Goal: Information Seeking & Learning: Learn about a topic

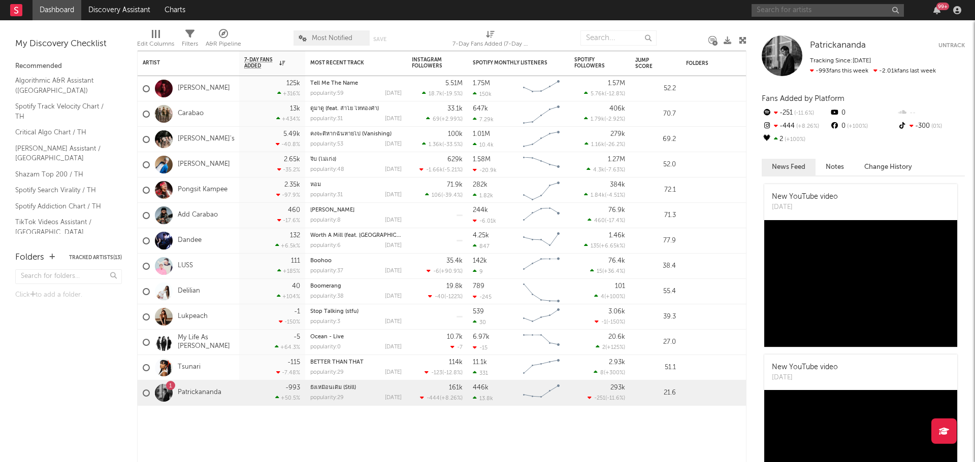
click at [471, 10] on input "text" at bounding box center [827, 10] width 152 height 13
click at [471, 9] on input "text" at bounding box center [827, 10] width 152 height 13
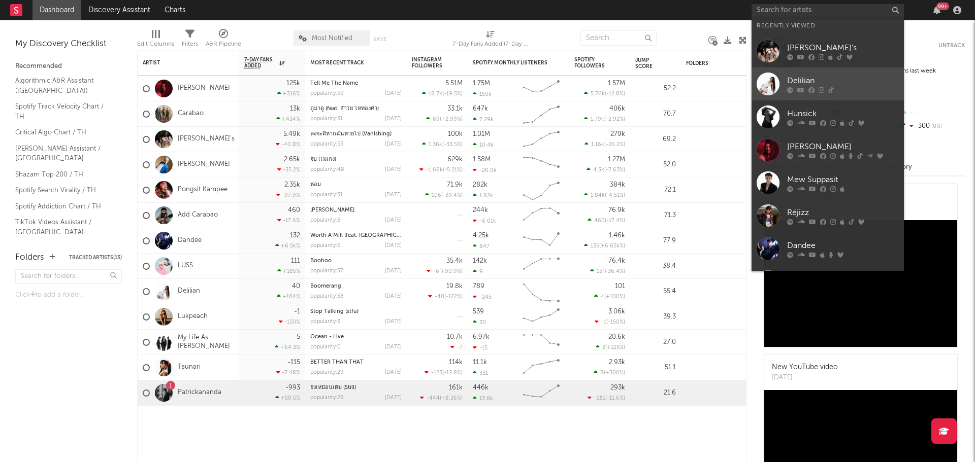
click at [471, 80] on link "Delilian" at bounding box center [827, 84] width 152 height 33
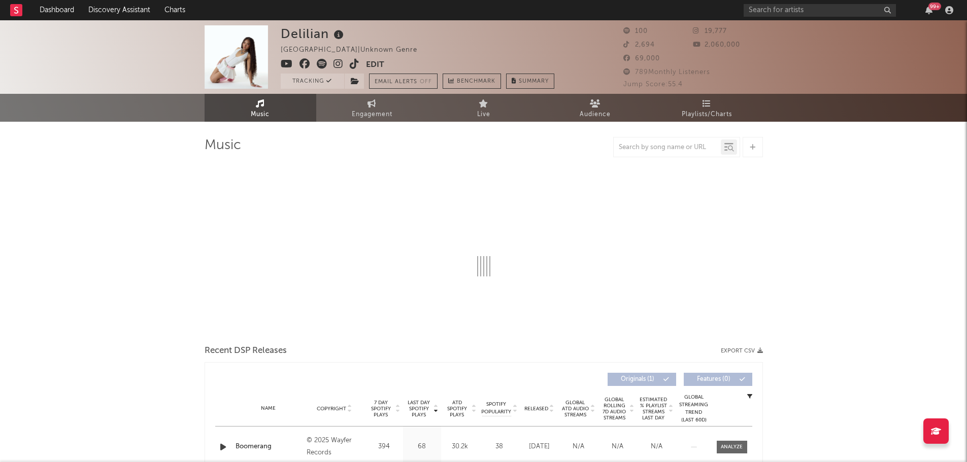
select select "1w"
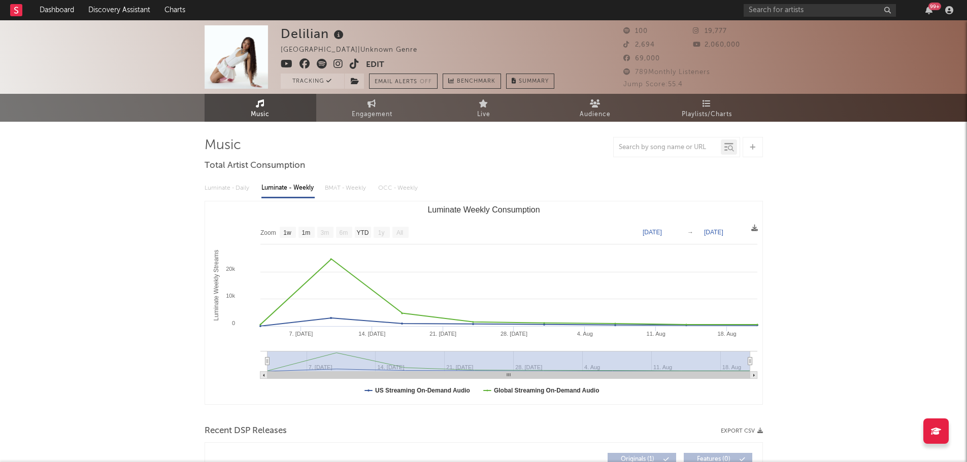
click at [361, 101] on link "Engagement" at bounding box center [372, 108] width 112 height 28
select select "1w"
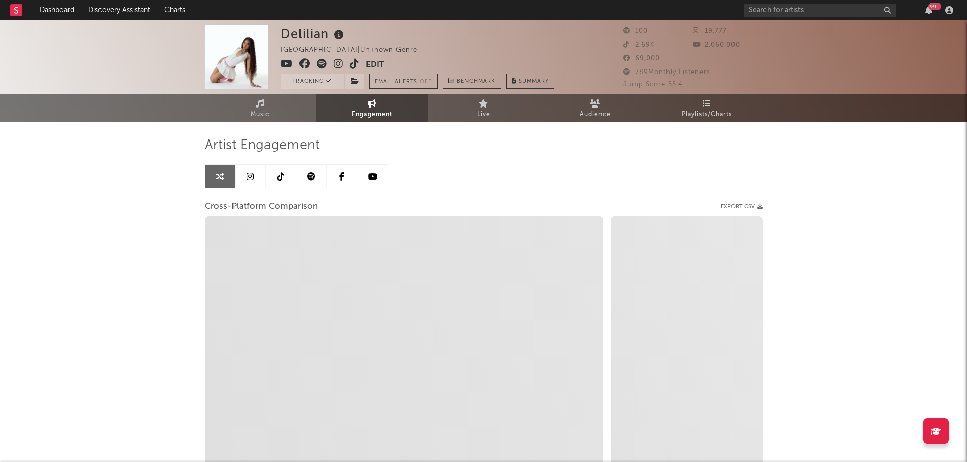
click at [283, 179] on icon at bounding box center [280, 177] width 7 height 8
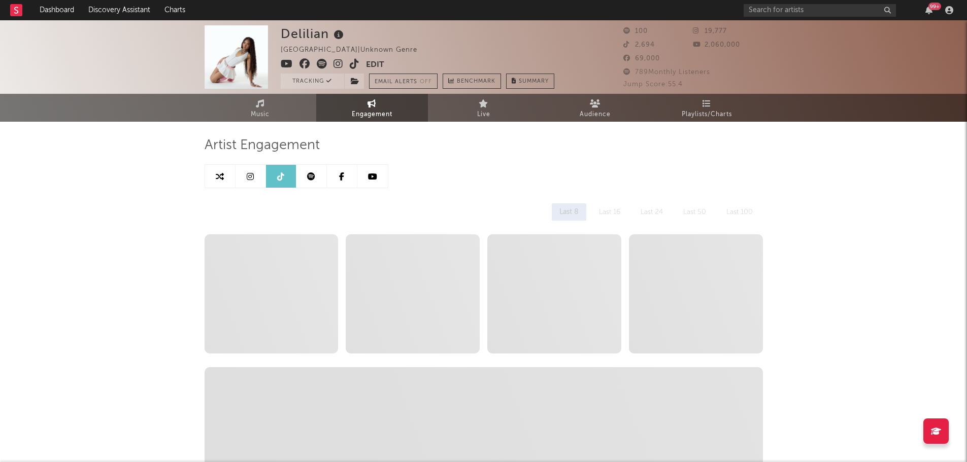
select select "1w"
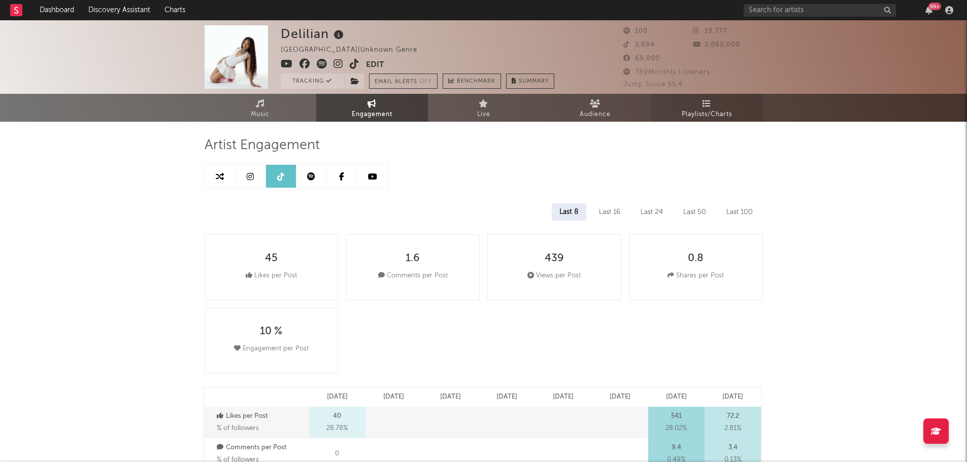
click at [471, 96] on link "Playlists/Charts" at bounding box center [707, 108] width 112 height 28
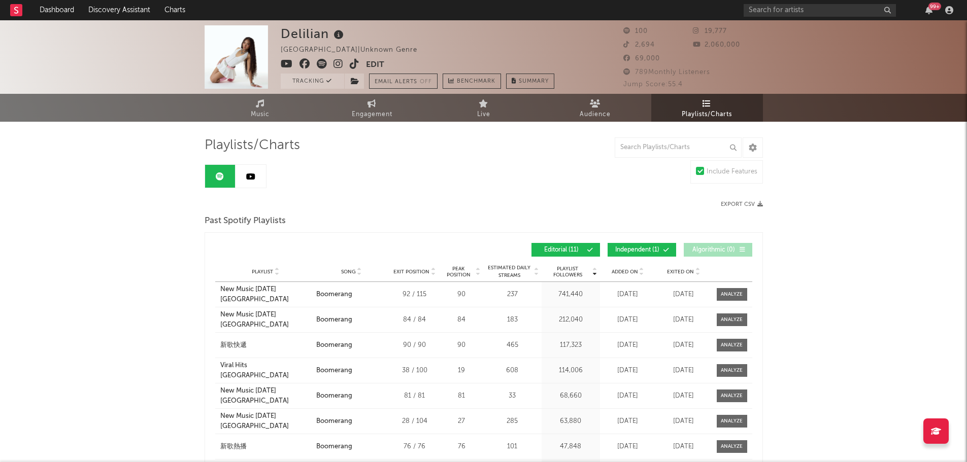
click at [471, 244] on div "Delilian [GEOGRAPHIC_DATA] | Unknown Genre Edit Tracking Email Alerts Off Bench…" at bounding box center [483, 321] width 967 height 603
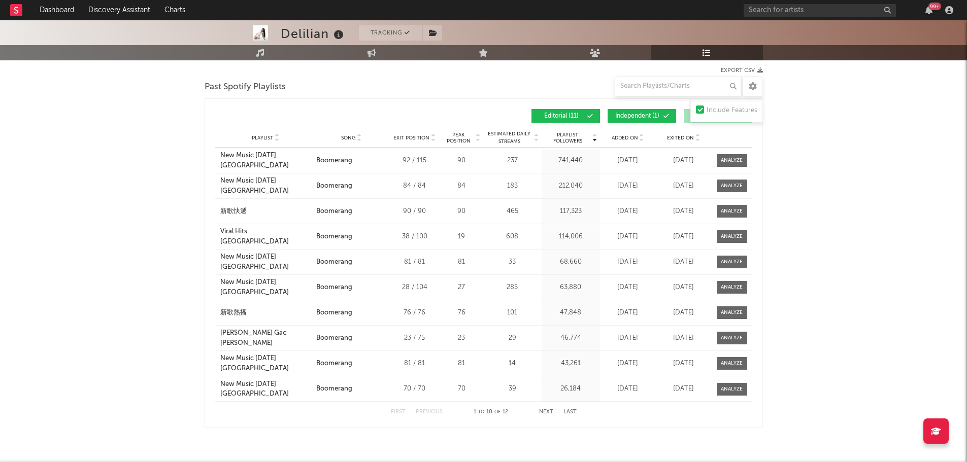
scroll to position [152, 0]
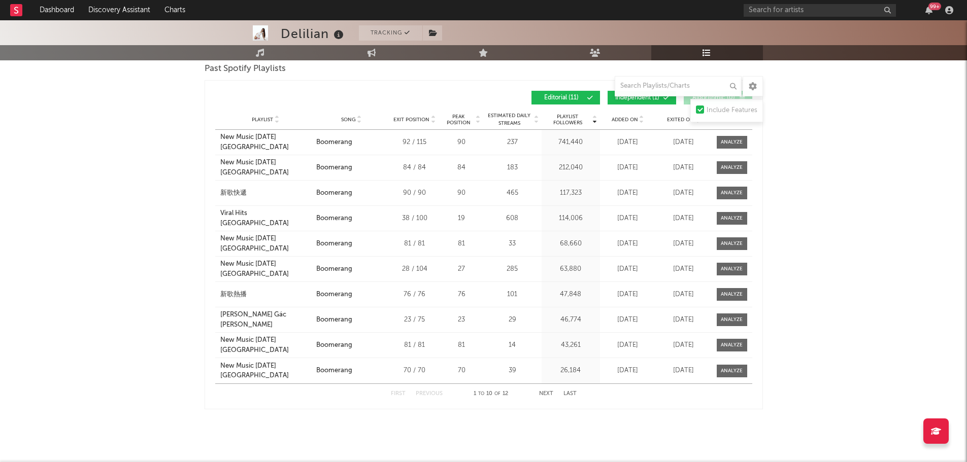
click at [471, 300] on button "Next" at bounding box center [546, 394] width 14 height 6
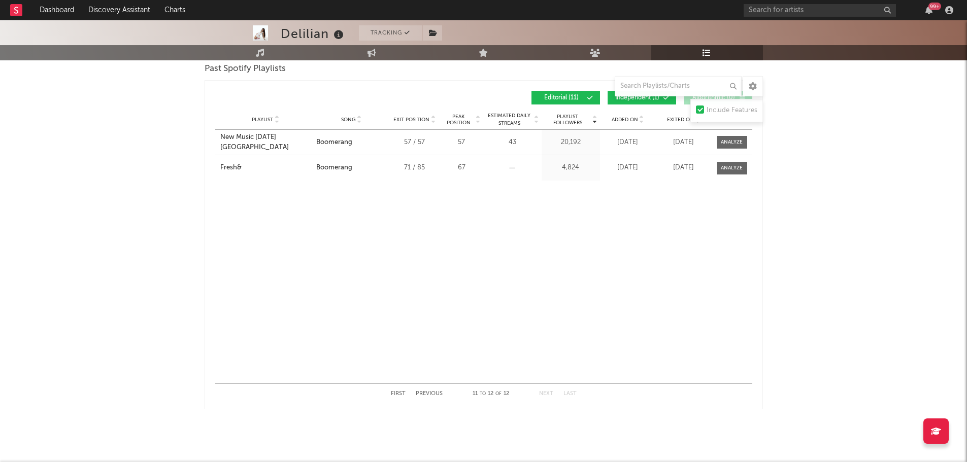
click at [435, 300] on div "First Previous 11 to 12 of 12 Next Last" at bounding box center [484, 394] width 186 height 20
click at [435, 300] on button "Previous" at bounding box center [429, 394] width 27 height 6
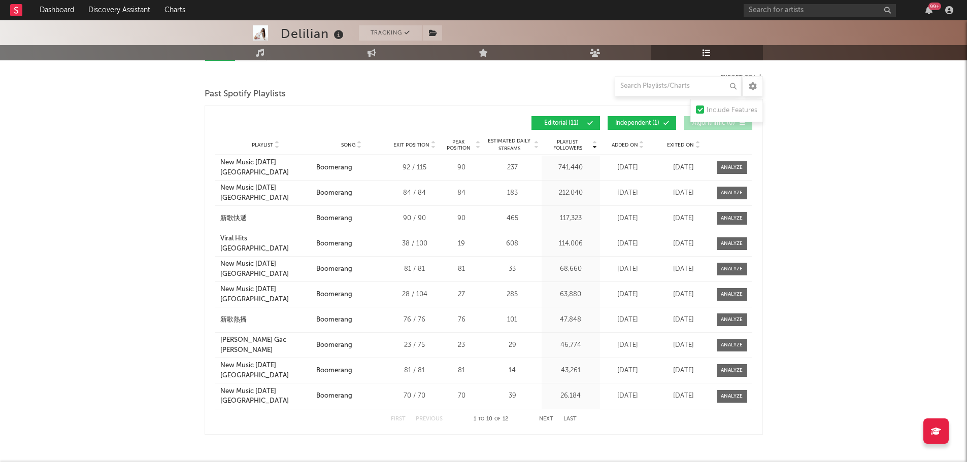
scroll to position [109, 0]
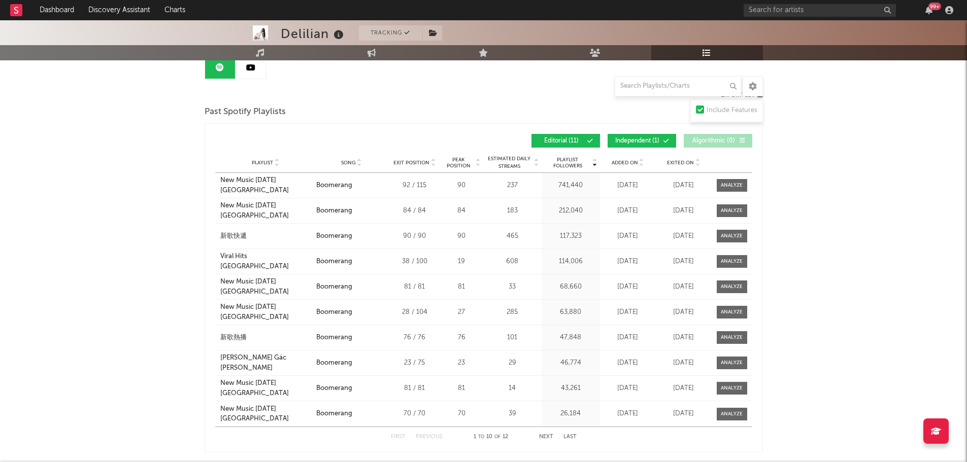
click at [471, 221] on div "Delilian Tracking [GEOGRAPHIC_DATA] | Unknown Genre Edit Tracking Email Alerts …" at bounding box center [483, 212] width 967 height 603
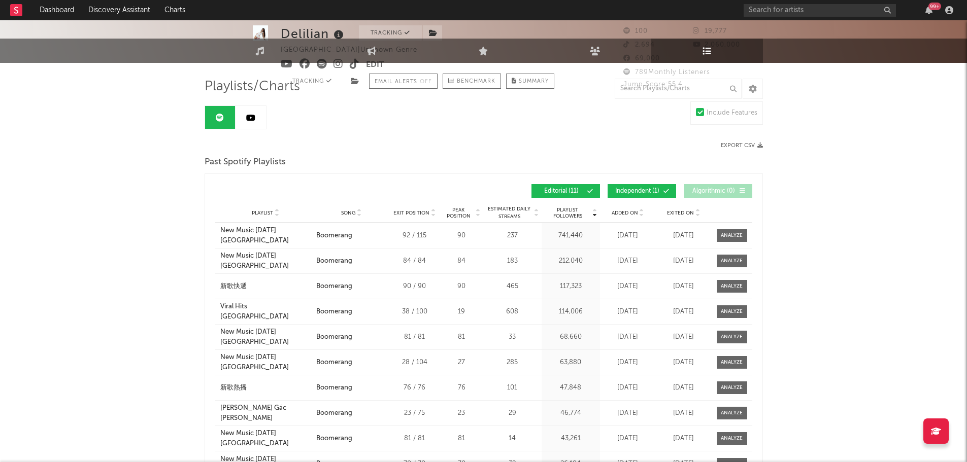
scroll to position [0, 0]
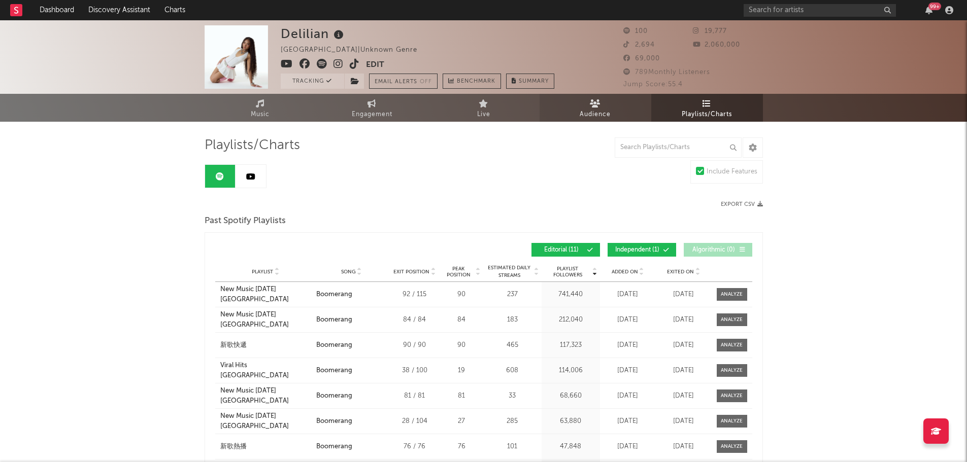
click at [471, 112] on link "Audience" at bounding box center [596, 108] width 112 height 28
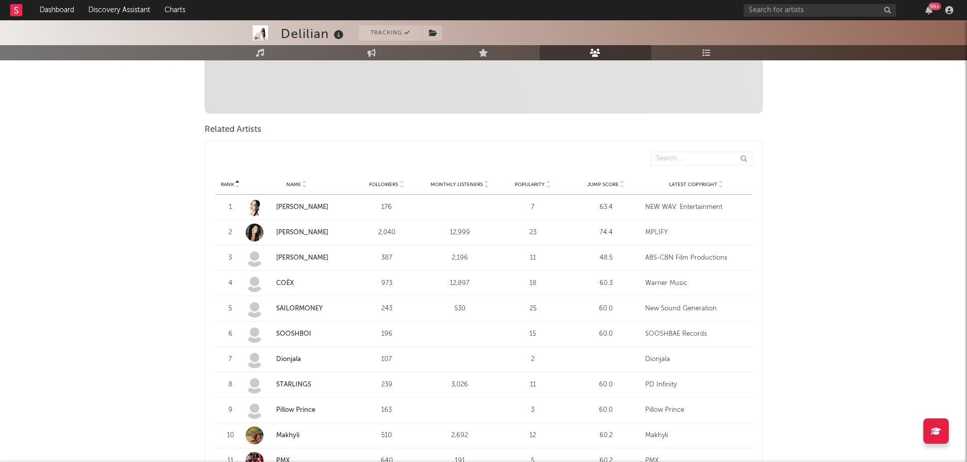
scroll to position [156, 0]
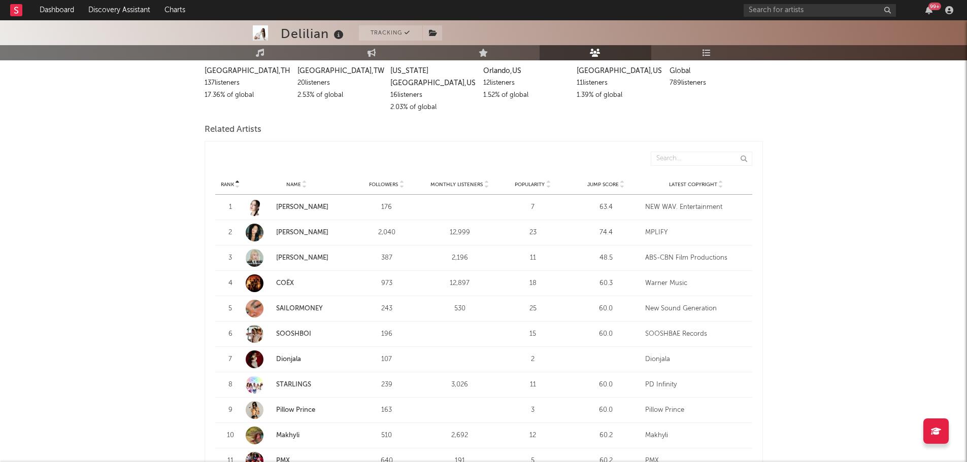
click at [471, 233] on div "Delilian Tracking [GEOGRAPHIC_DATA] | Unknown Genre Edit Tracking Email Alerts …" at bounding box center [483, 321] width 967 height 915
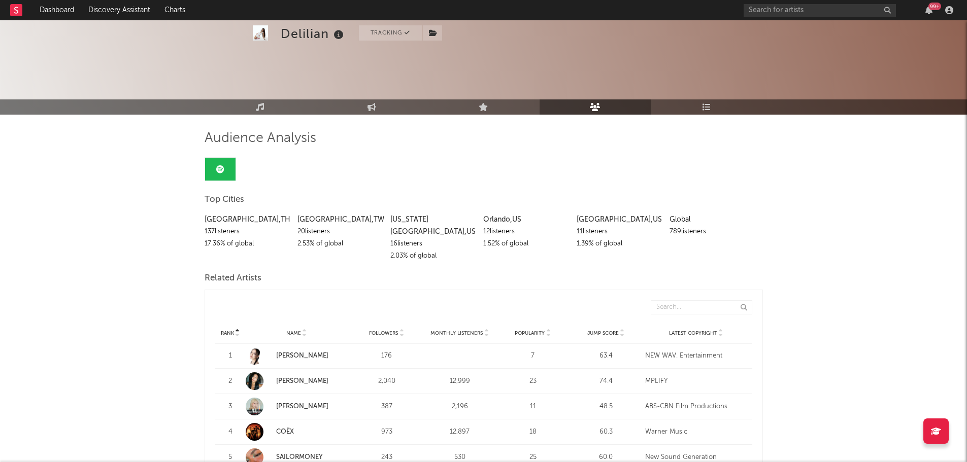
scroll to position [0, 0]
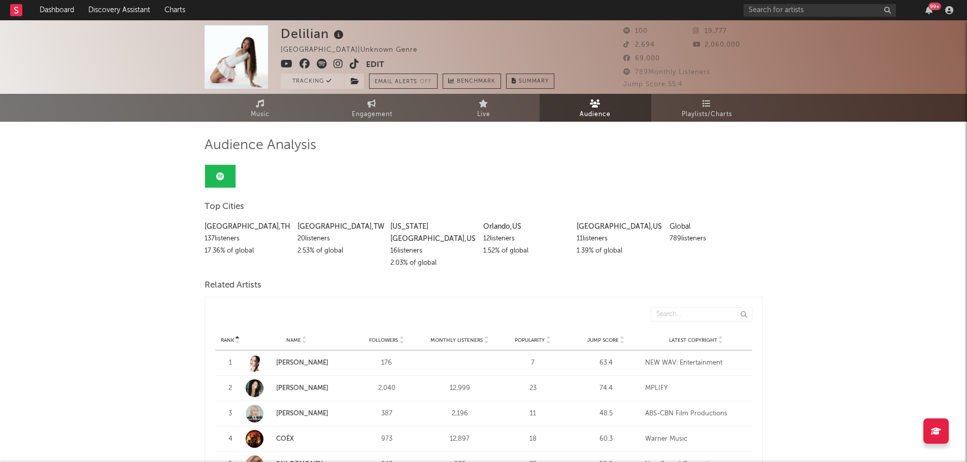
click at [471, 105] on icon at bounding box center [707, 103] width 9 height 8
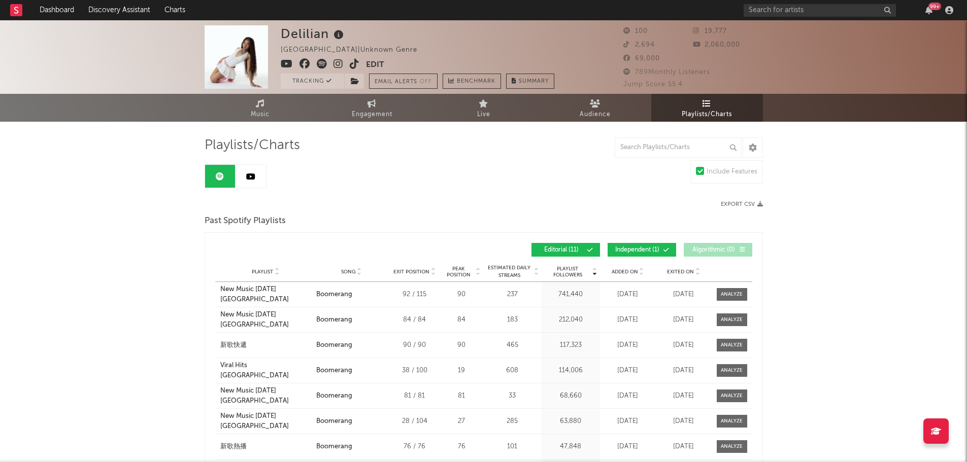
click at [471, 284] on div "Delilian [GEOGRAPHIC_DATA] | Unknown Genre Edit Tracking Email Alerts Off Bench…" at bounding box center [483, 321] width 967 height 603
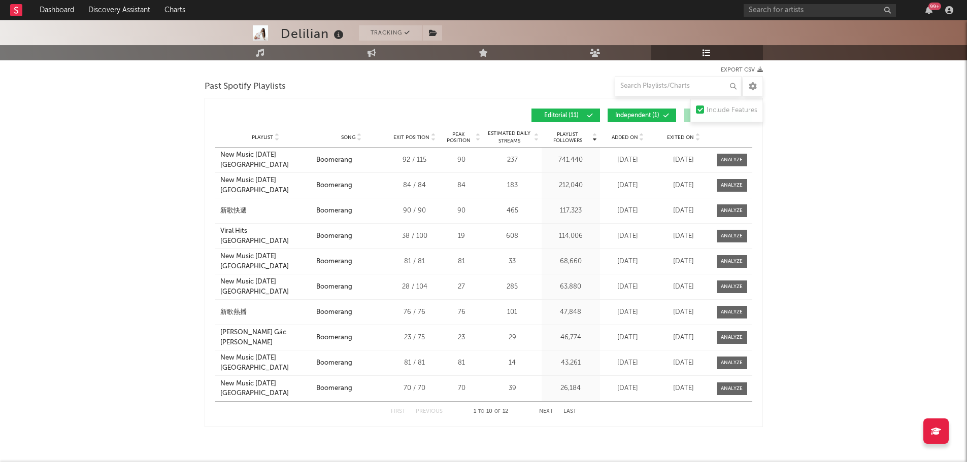
scroll to position [152, 0]
